Goal: Task Accomplishment & Management: Complete application form

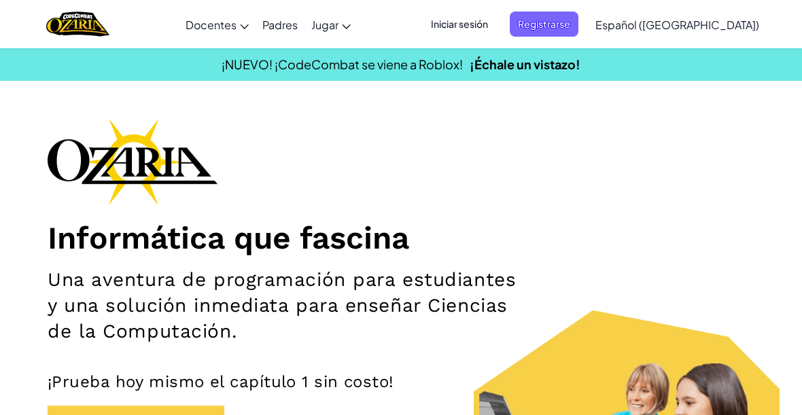
click at [496, 24] on span "Iniciar sesión" at bounding box center [459, 24] width 73 height 25
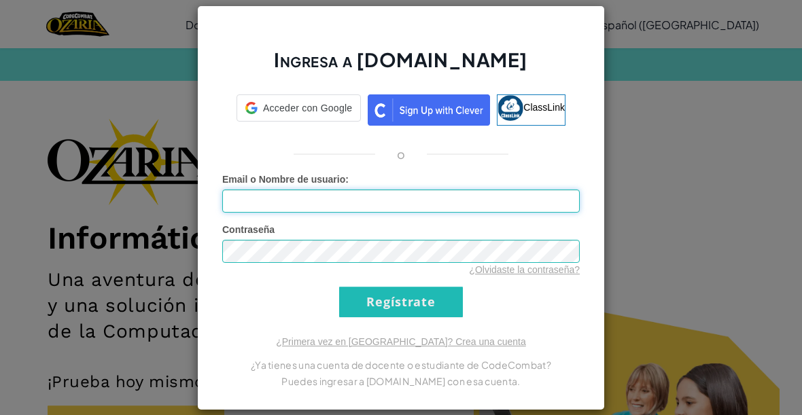
click at [520, 203] on input "Email o Nombre de usuario :" at bounding box center [401, 201] width 358 height 23
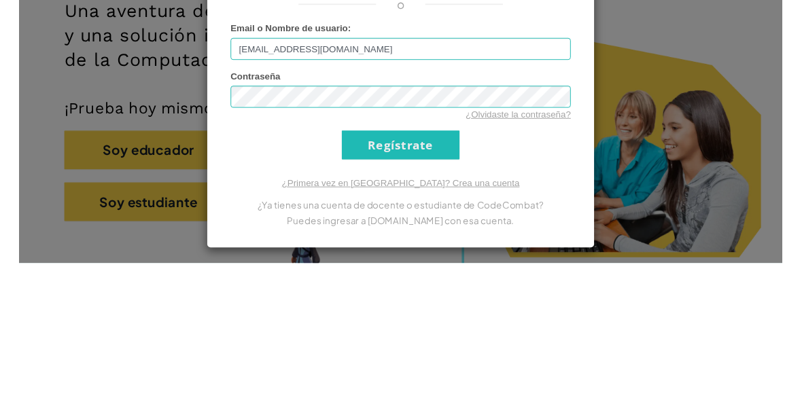
scroll to position [269, 0]
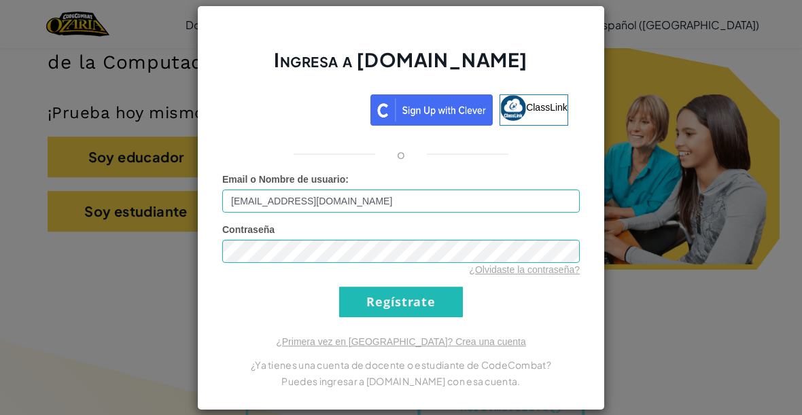
click at [419, 311] on input "Regístrate" at bounding box center [401, 302] width 124 height 31
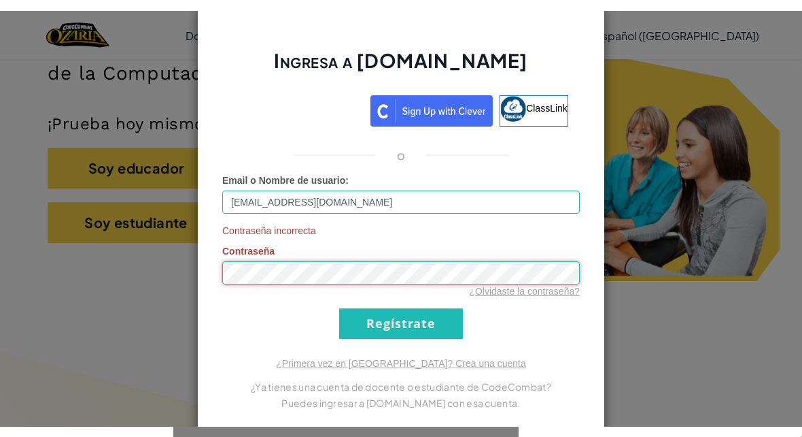
scroll to position [269, 0]
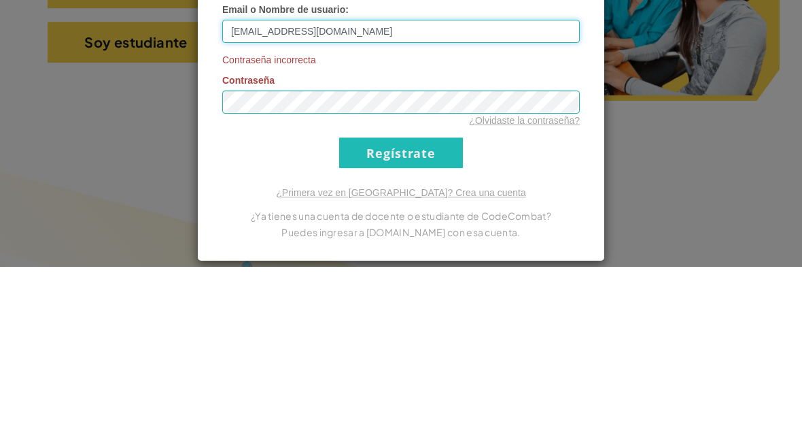
click at [480, 190] on input "[EMAIL_ADDRESS][DOMAIN_NAME]" at bounding box center [401, 201] width 358 height 23
type input "Al0"
type input "DiegoP50755721"
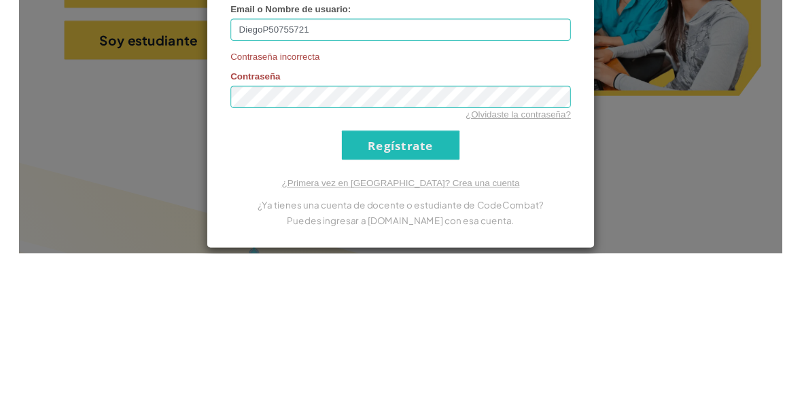
scroll to position [439, 0]
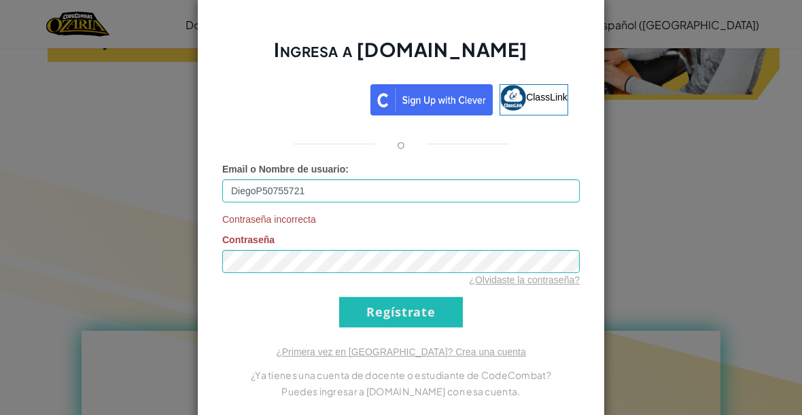
click at [421, 316] on input "Regístrate" at bounding box center [401, 312] width 124 height 31
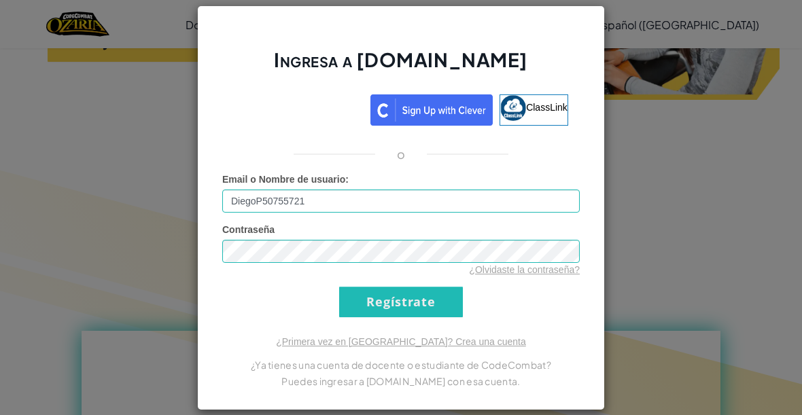
click at [426, 305] on input "Regístrate" at bounding box center [401, 302] width 124 height 31
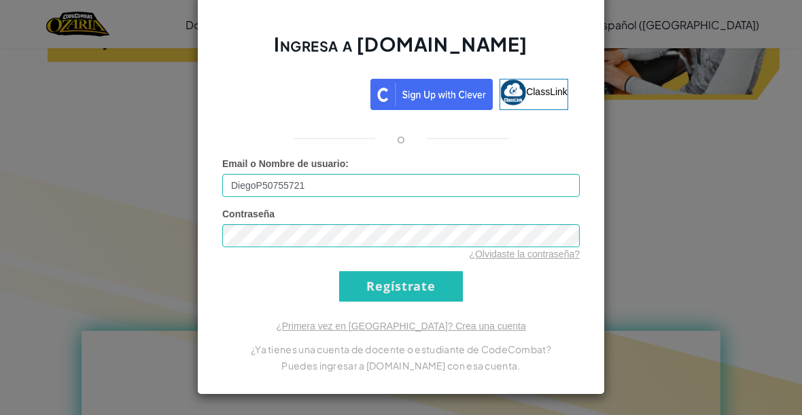
scroll to position [16, 0]
